Goal: Transaction & Acquisition: Purchase product/service

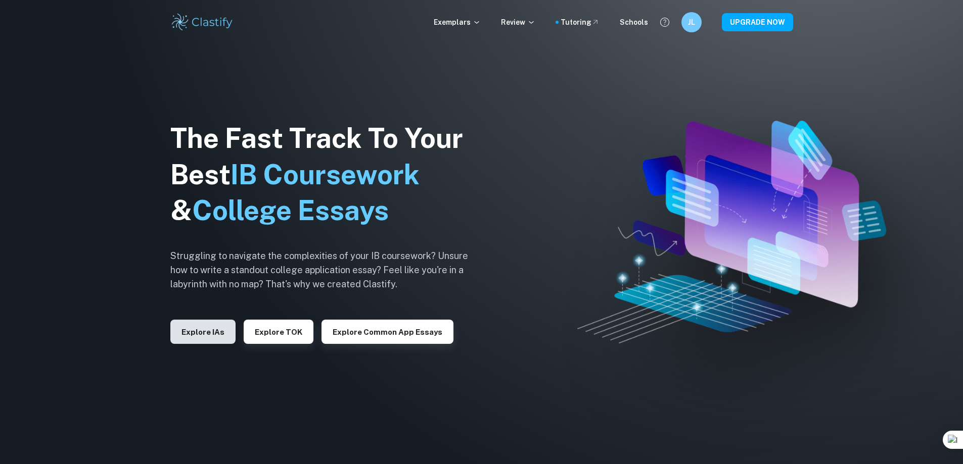
click at [211, 334] on button "Explore IAs" at bounding box center [202, 332] width 65 height 24
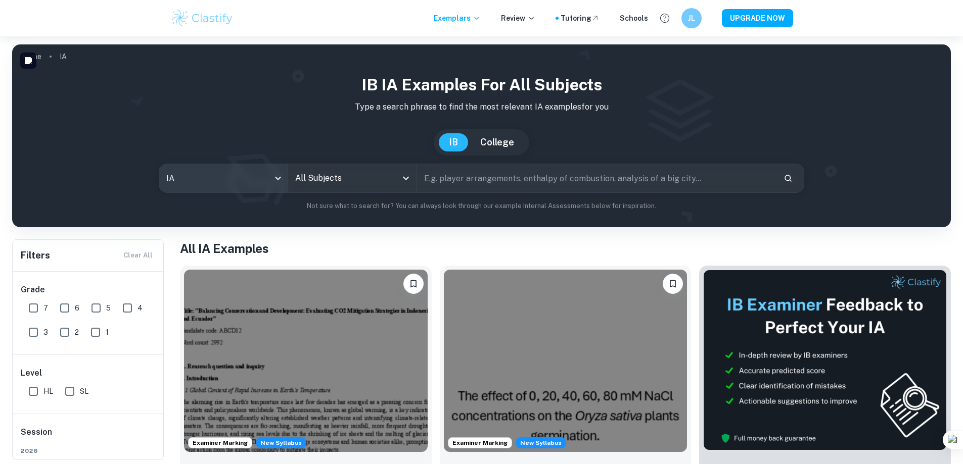
click at [262, 179] on body "We value your privacy We use cookies to enhance your browsing experience, serve…" at bounding box center [481, 268] width 963 height 464
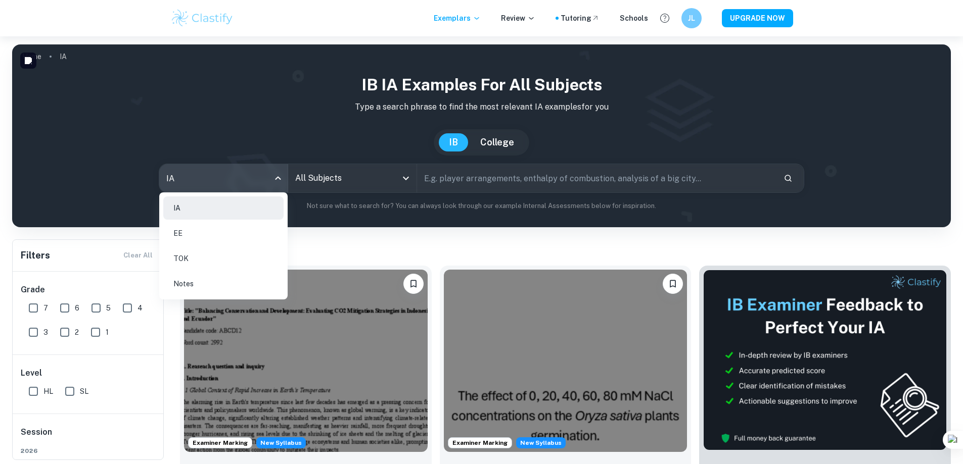
click at [264, 180] on div at bounding box center [481, 232] width 963 height 464
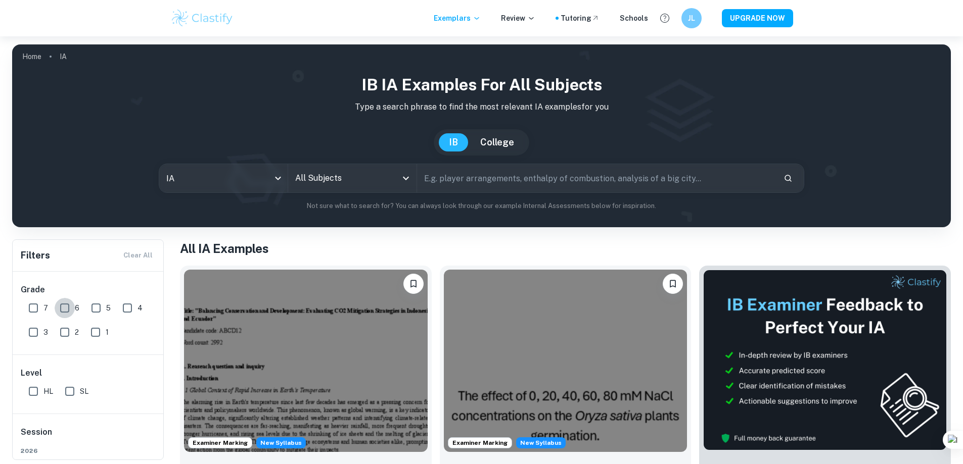
click at [73, 310] on input "6" at bounding box center [65, 308] width 20 height 20
checkbox input "true"
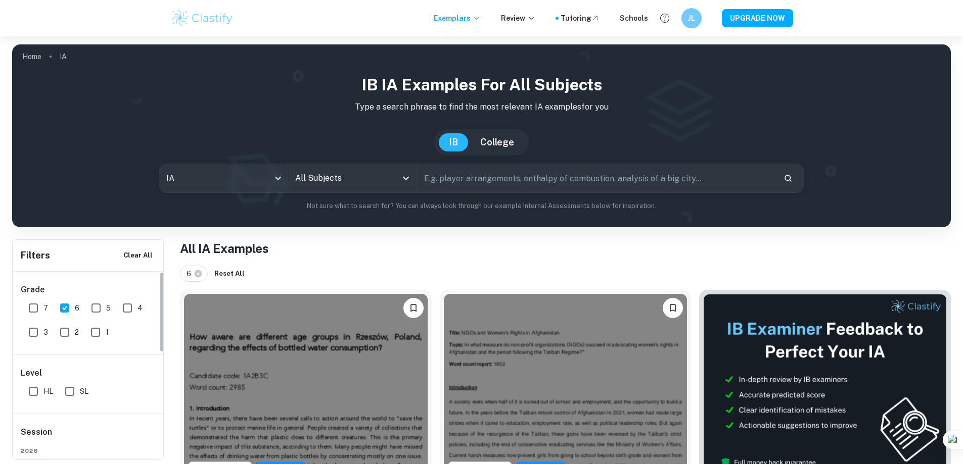
click at [44, 311] on span "7" at bounding box center [45, 308] width 5 height 11
click at [43, 311] on input "7" at bounding box center [33, 308] width 20 height 20
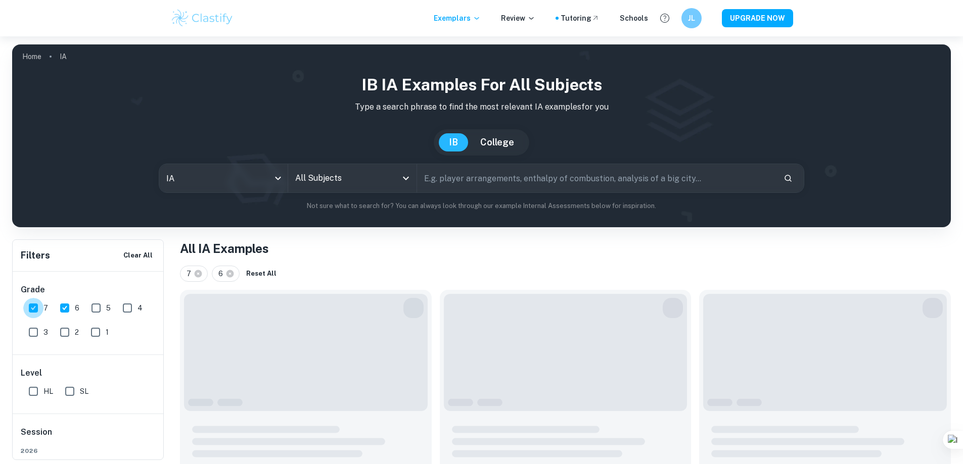
click at [38, 307] on input "7" at bounding box center [33, 308] width 20 height 20
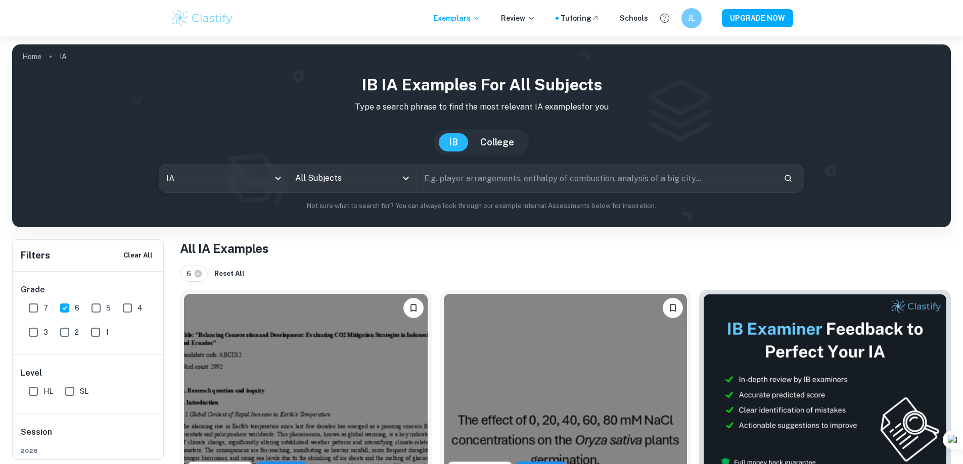
click at [39, 313] on input "7" at bounding box center [33, 308] width 20 height 20
checkbox input "true"
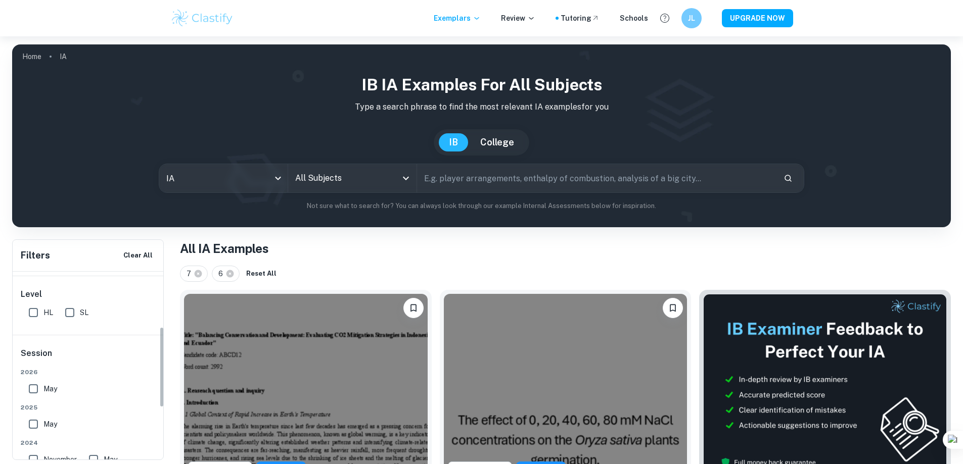
scroll to position [51, 0]
drag, startPoint x: 26, startPoint y: 338, endPoint x: 34, endPoint y: 341, distance: 8.4
click at [26, 338] on input "HL" at bounding box center [33, 341] width 20 height 20
checkbox input "true"
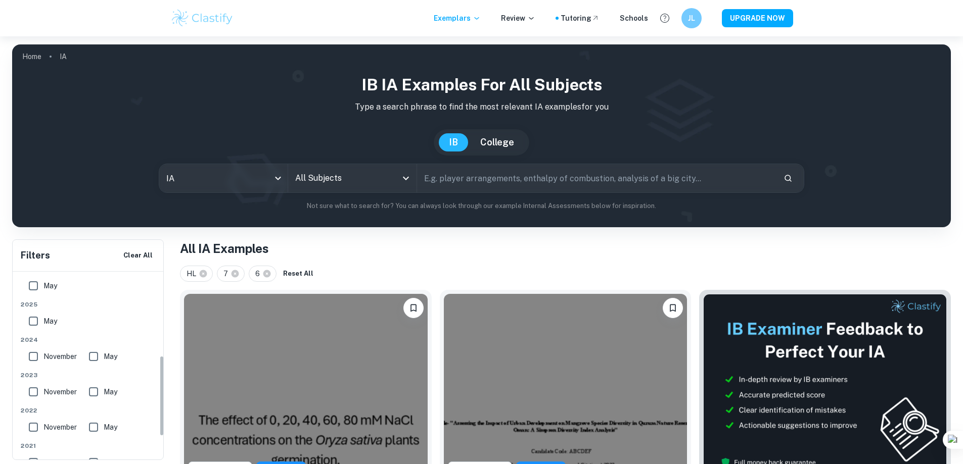
scroll to position [202, 0]
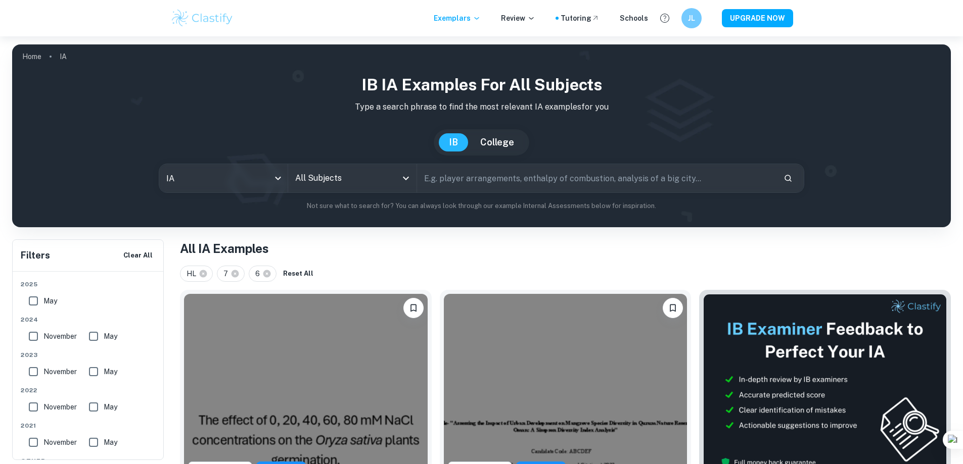
click at [353, 172] on input "All Subjects" at bounding box center [345, 178] width 104 height 19
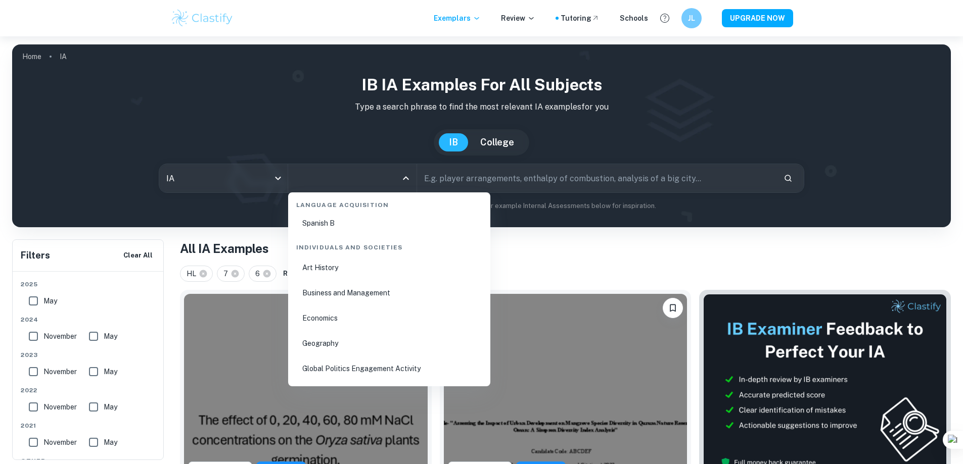
scroll to position [1213, 0]
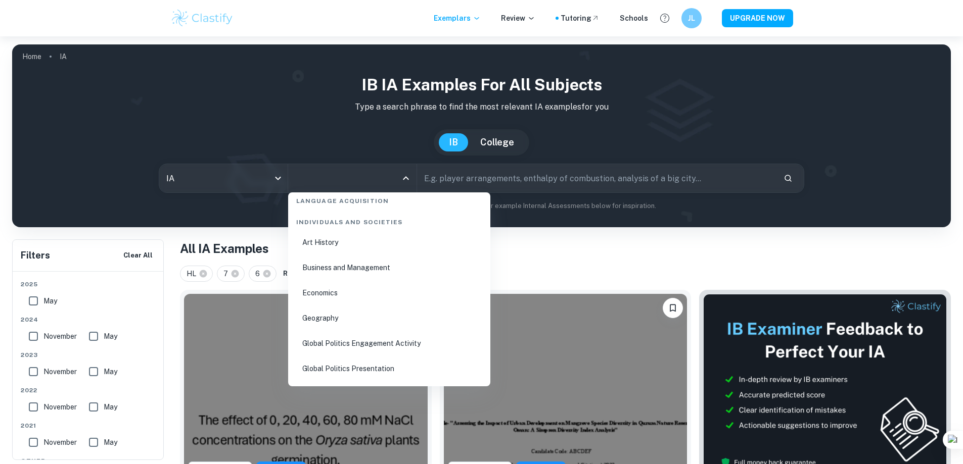
click at [377, 274] on li "Business and Management" at bounding box center [389, 267] width 194 height 23
type input "Business and Management"
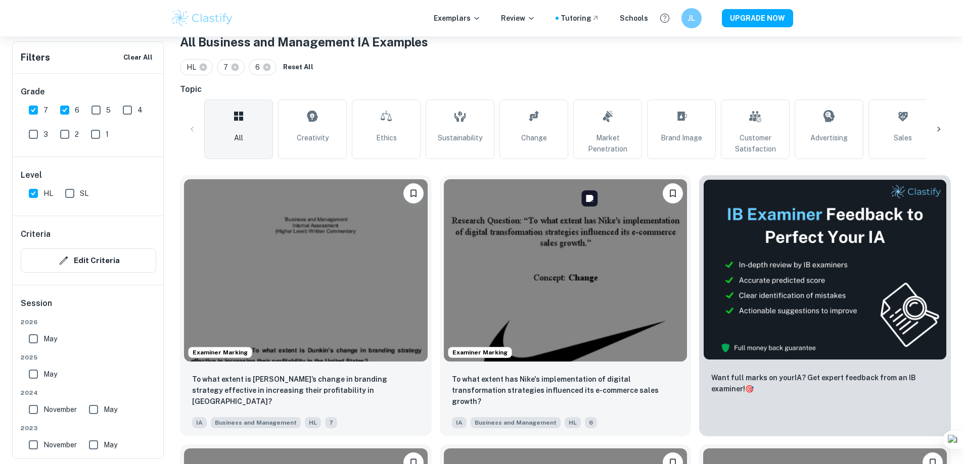
scroll to position [202, 0]
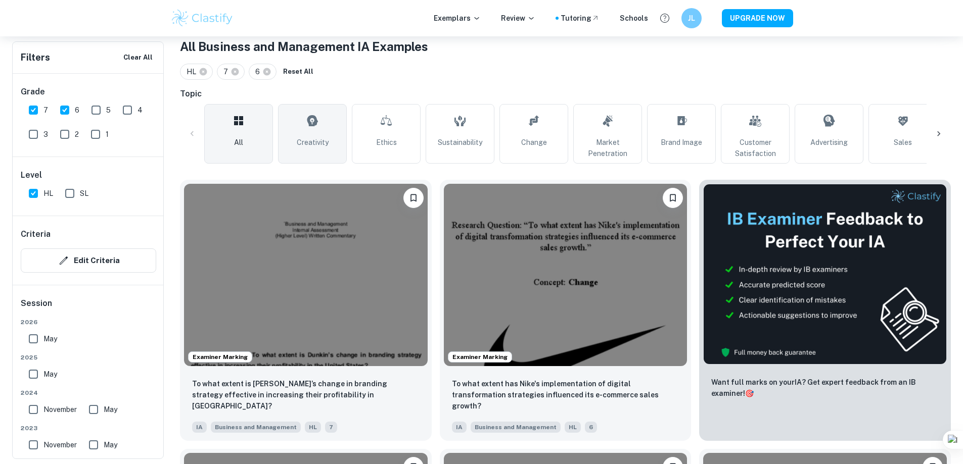
click at [316, 137] on span "Creativity" at bounding box center [313, 142] width 32 height 11
type input "Creativity"
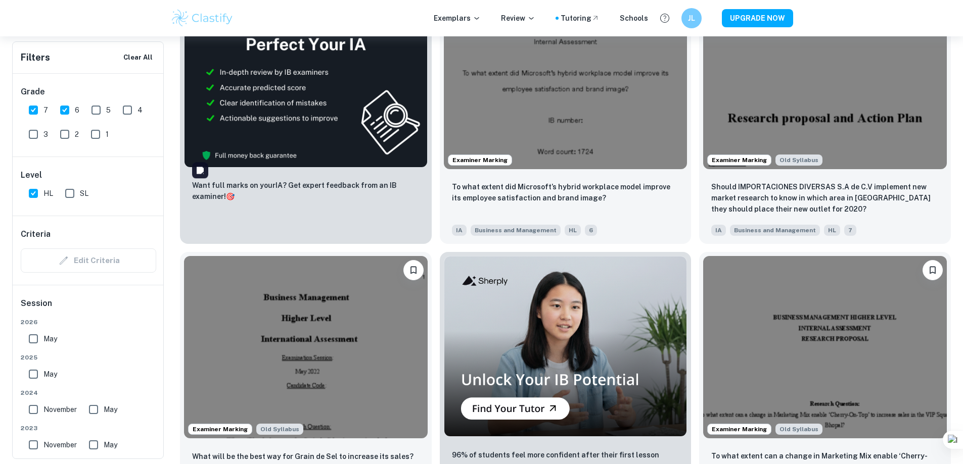
scroll to position [2021, 0]
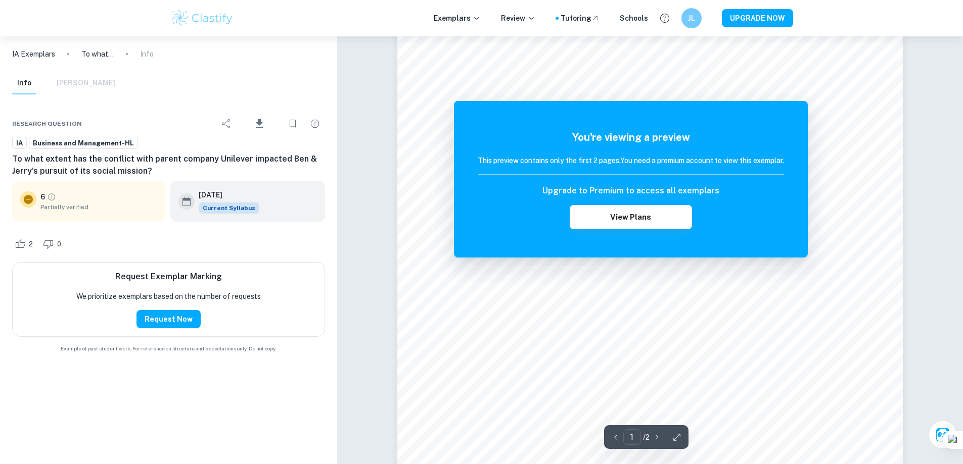
scroll to position [303, 0]
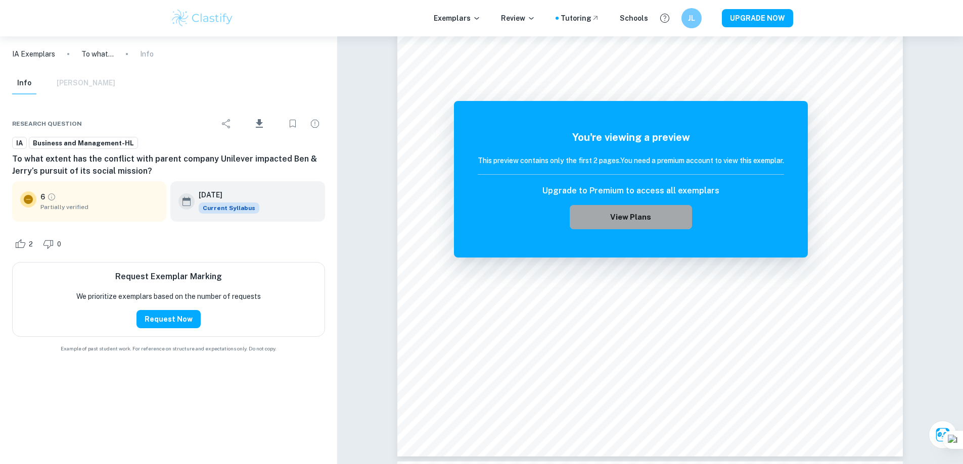
click at [639, 218] on button "View Plans" at bounding box center [631, 217] width 122 height 24
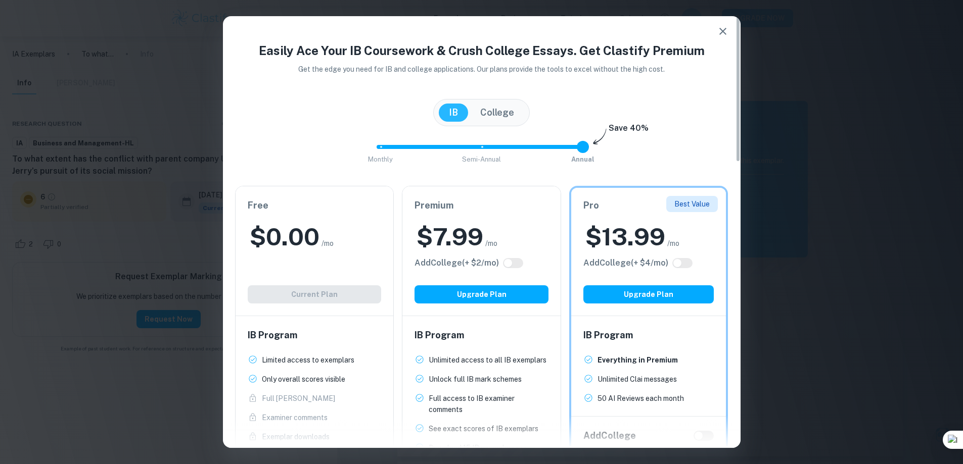
click at [721, 34] on icon "button" at bounding box center [723, 31] width 12 height 12
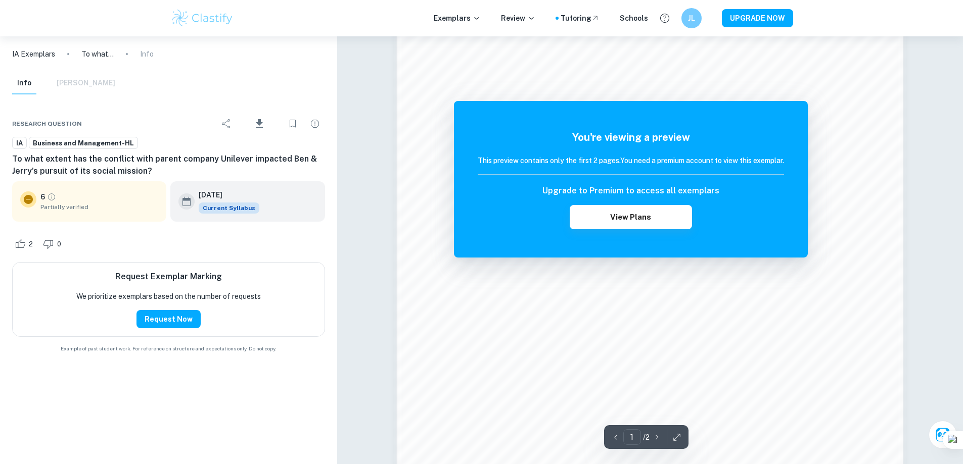
scroll to position [831, 0]
